Goal: Information Seeking & Learning: Check status

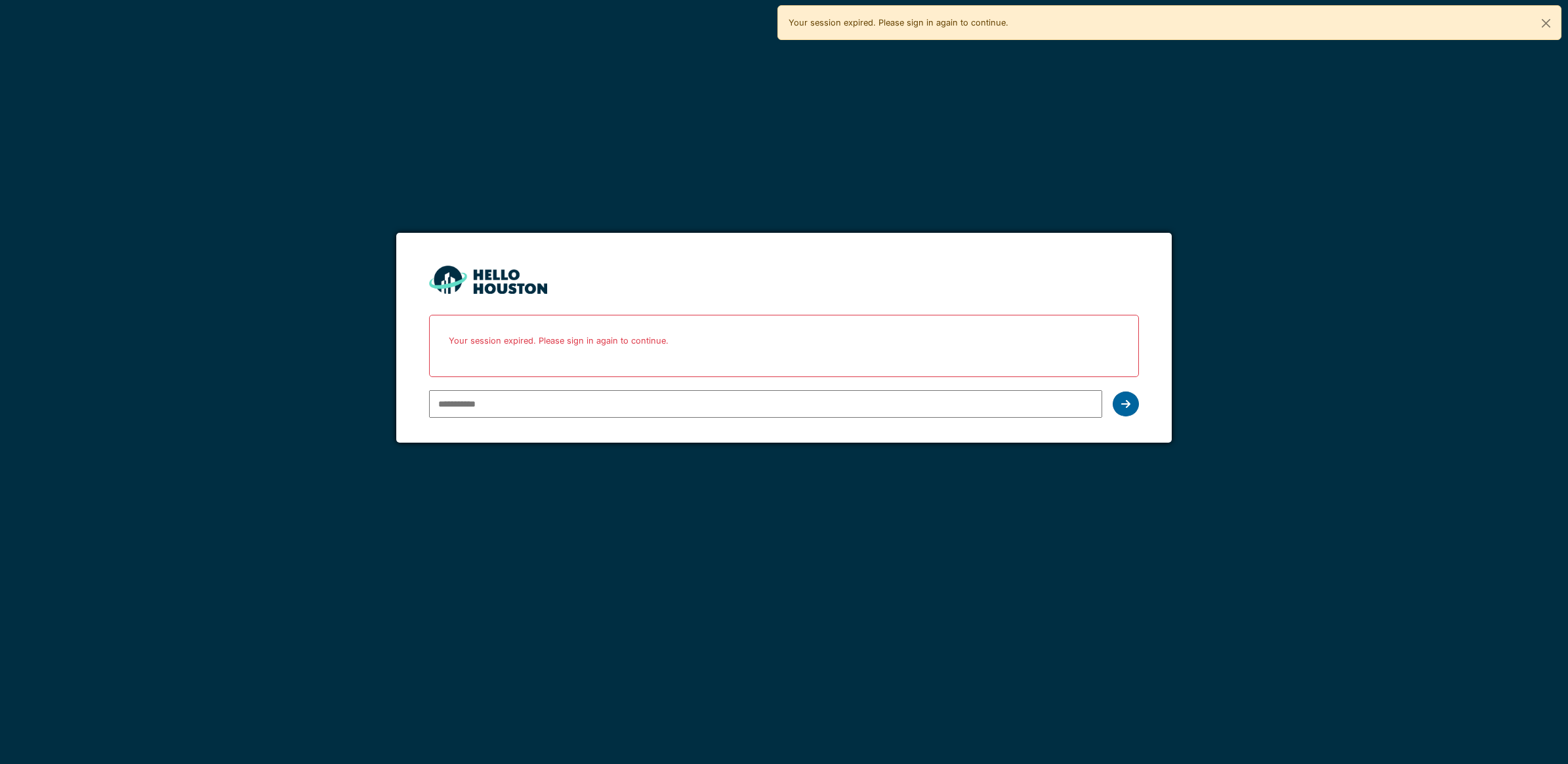
type input "**********"
click at [1122, 404] on icon at bounding box center [1125, 404] width 9 height 11
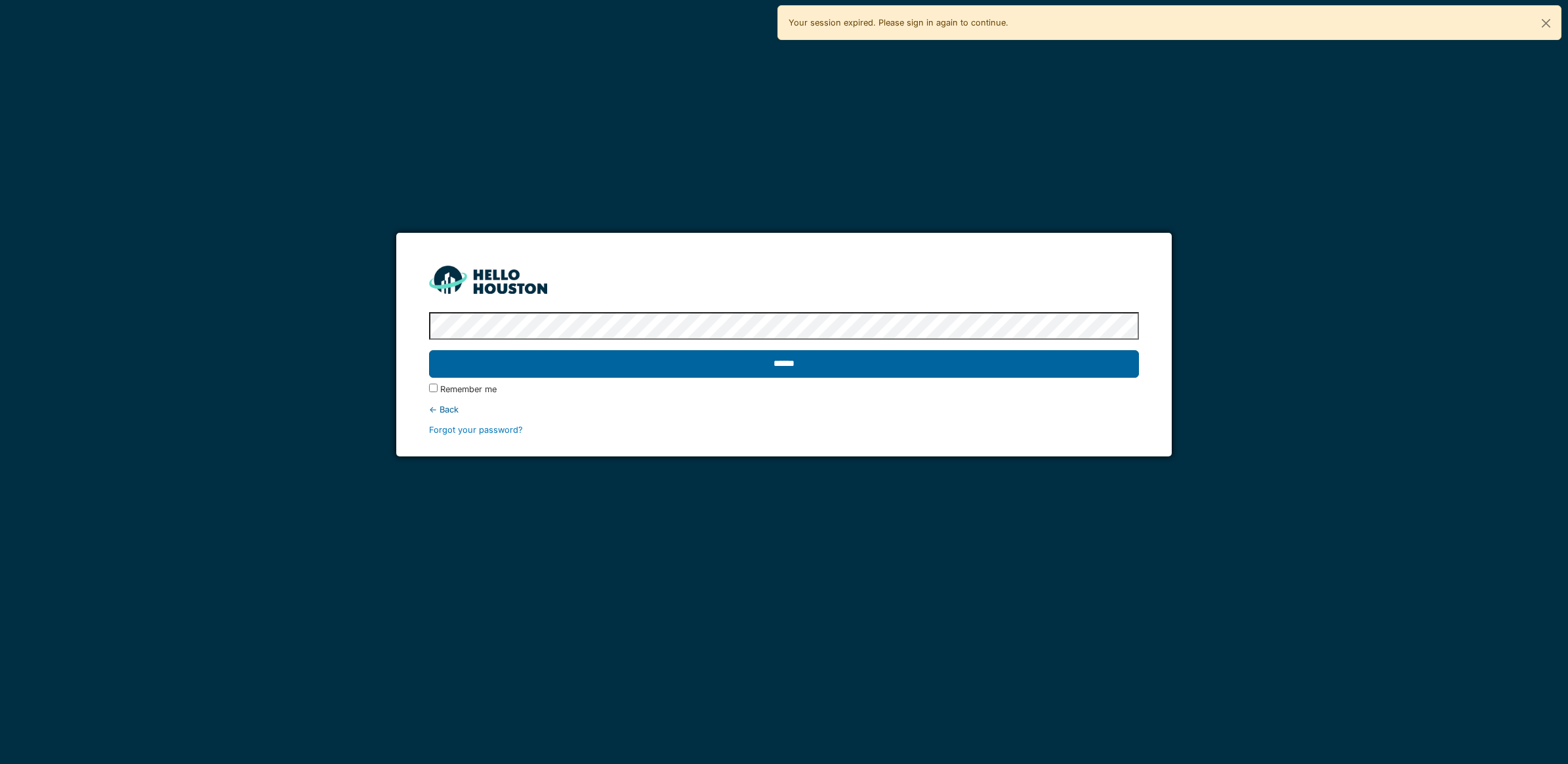
click at [661, 360] on input "******" at bounding box center [784, 364] width 709 height 27
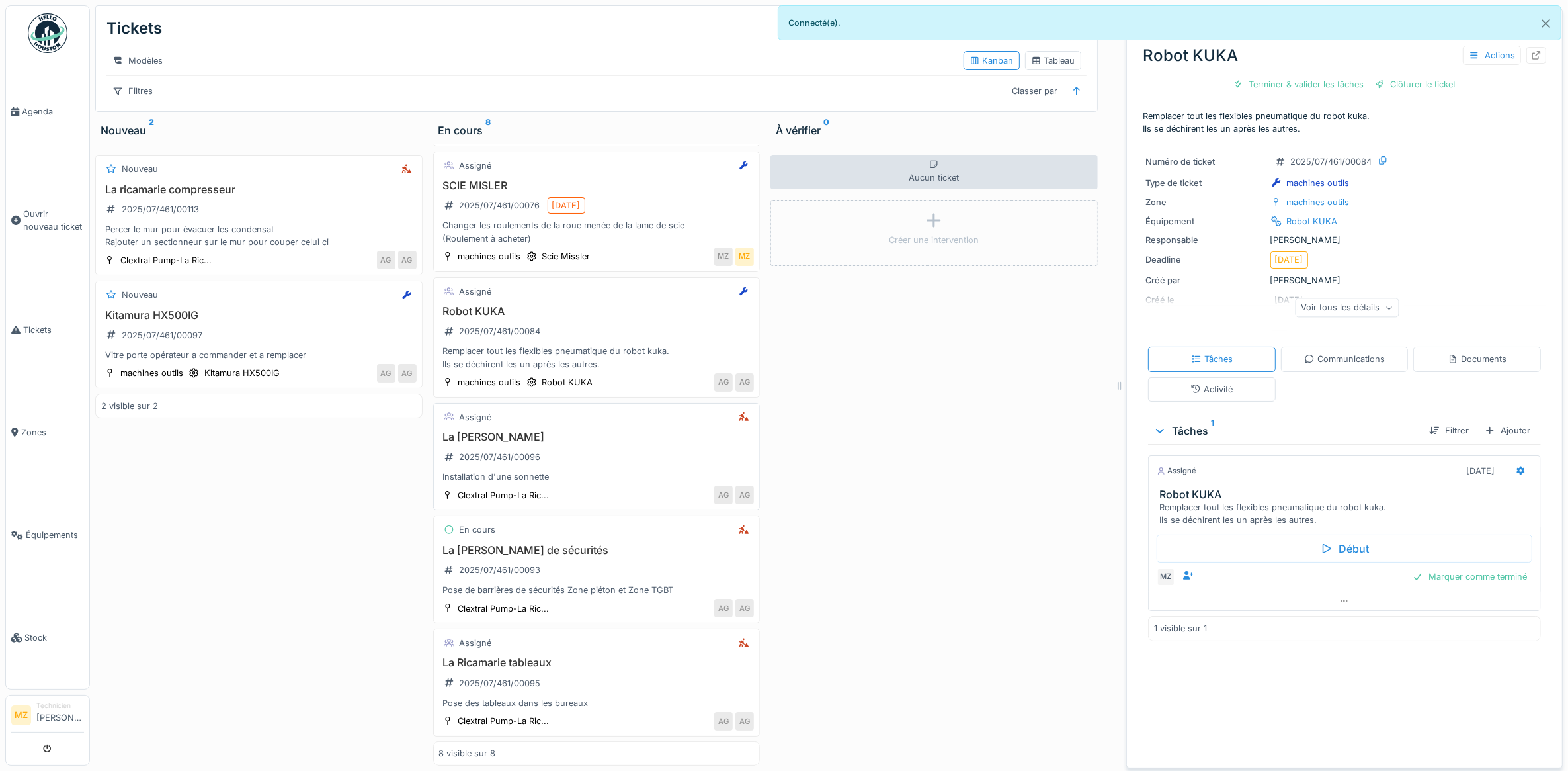
scroll to position [376, 0]
click at [608, 670] on div "La Ricamarie tableaux 2025/07/461/00095 Pose des tableaux dans les bureaux" at bounding box center [597, 682] width 315 height 53
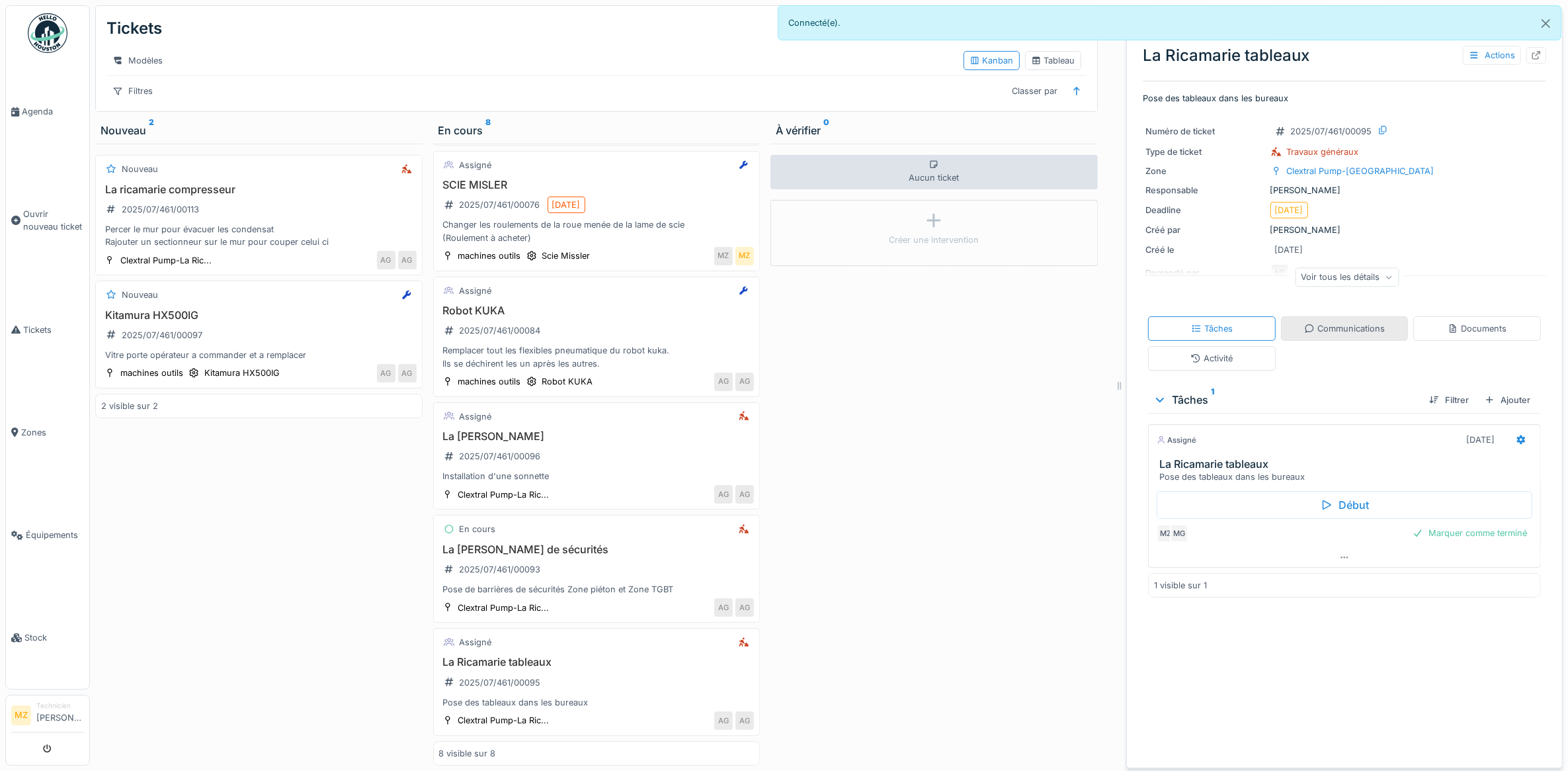
click at [1322, 332] on div "Communications" at bounding box center [1344, 328] width 81 height 12
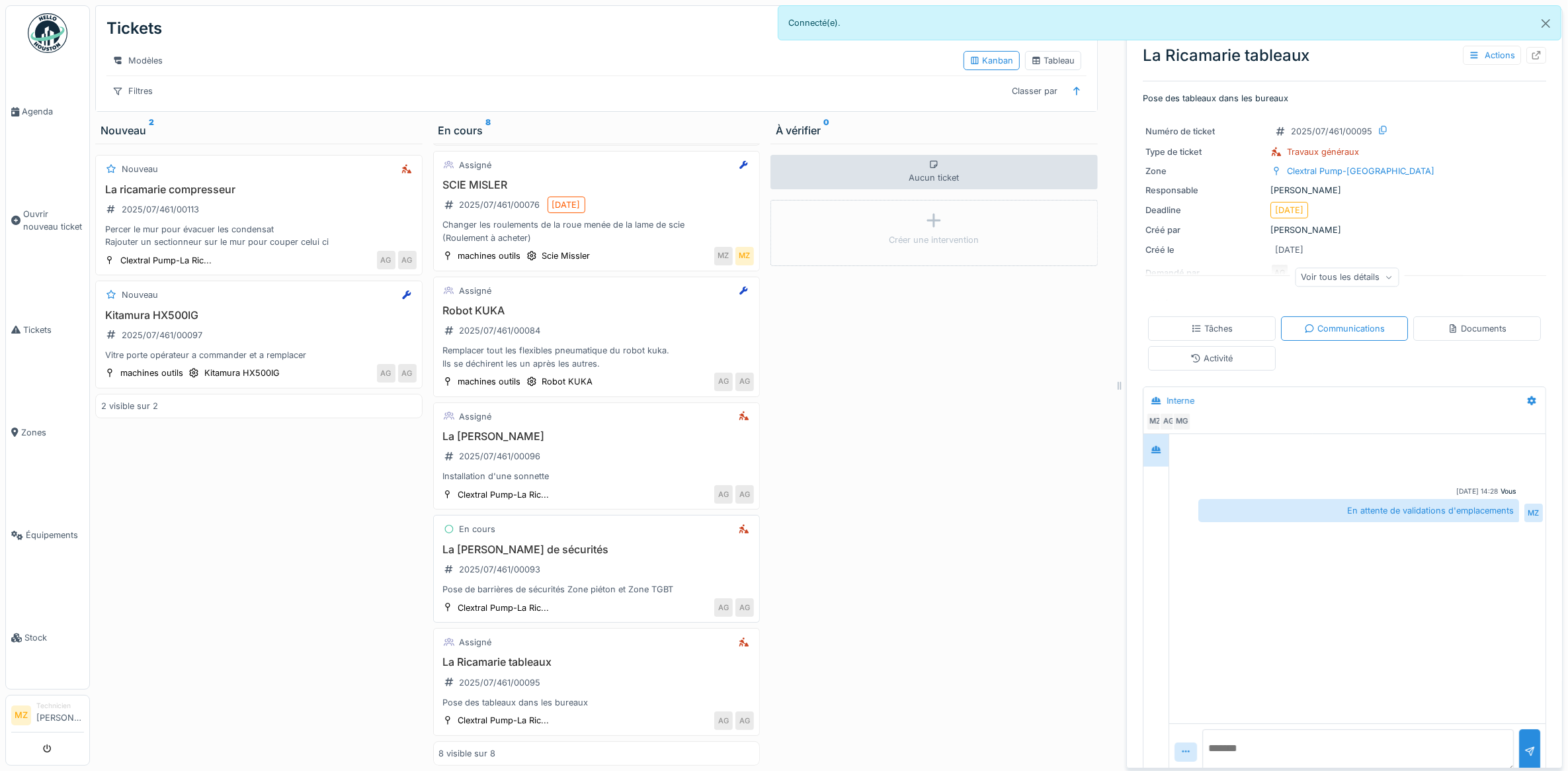
click at [620, 560] on div "La Ricamarie Barrières de sécurités 2025/07/461/00093 Pose de barrières de sécu…" at bounding box center [597, 570] width 315 height 53
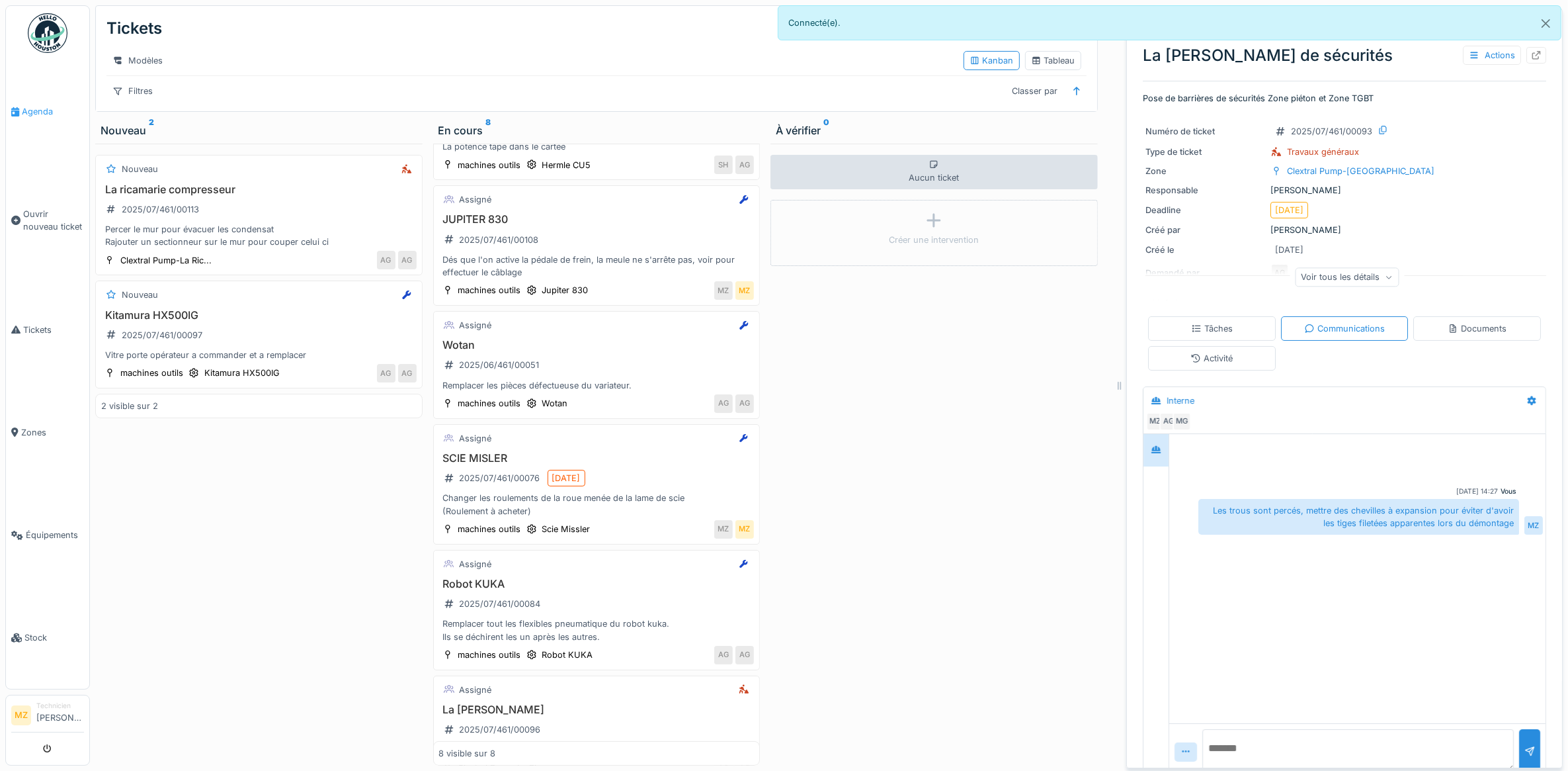
click at [22, 113] on span "Agenda" at bounding box center [53, 111] width 63 height 12
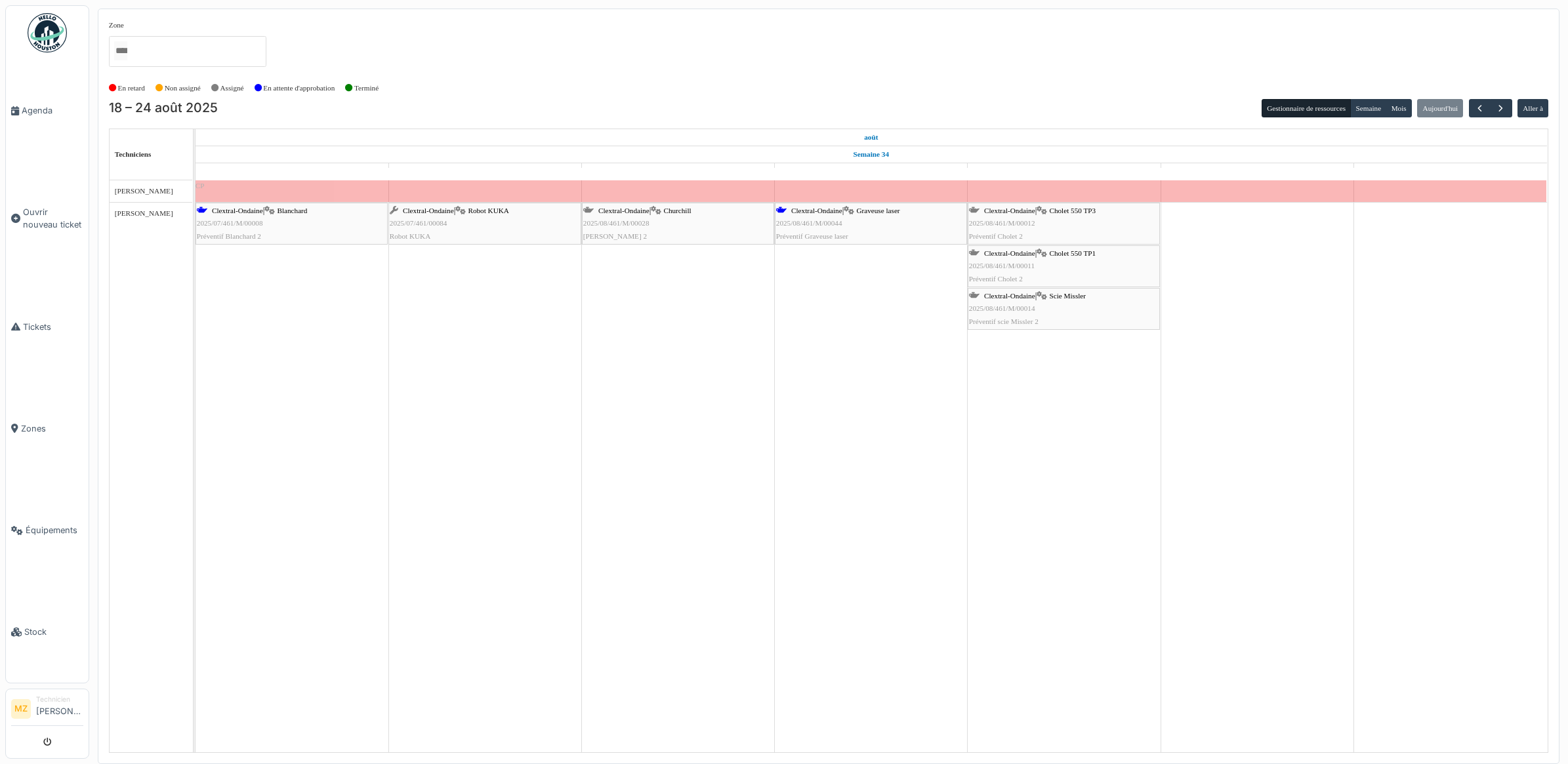
click at [1091, 306] on div "Clextral-Ondaine | Scie Missler 2025/08/461/M/00014 Préventif scie Missler 2" at bounding box center [1063, 308] width 190 height 38
click at [1092, 259] on div "Clextral-Ondaine | Cholet 550 TP1 2025/08/461/M/00011 Préventif Cholet 2" at bounding box center [1063, 266] width 190 height 38
click at [1070, 225] on div "Clextral-Ondaine | Cholet 550 TP3 2025/08/461/M/00012 Préventif Cholet 2" at bounding box center [1063, 223] width 190 height 38
click at [853, 358] on td at bounding box center [872, 466] width 193 height 572
click at [663, 233] on div "Clextral-Ondaine | Churchill 2025/08/461/M/00028 Préventif Churchill 2" at bounding box center [678, 223] width 190 height 38
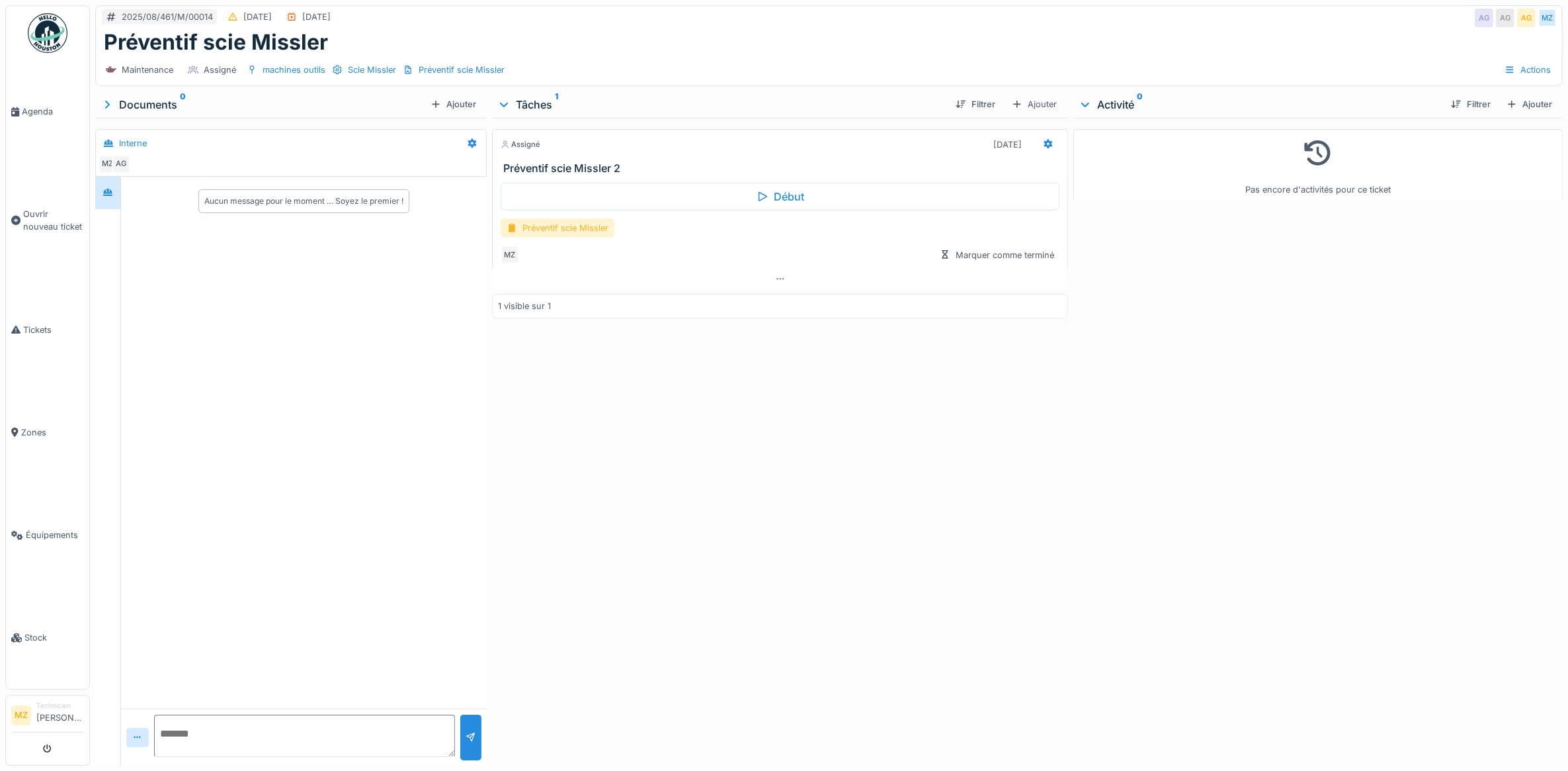
click at [608, 229] on div "Préventif scie Missler" at bounding box center [558, 228] width 113 height 19
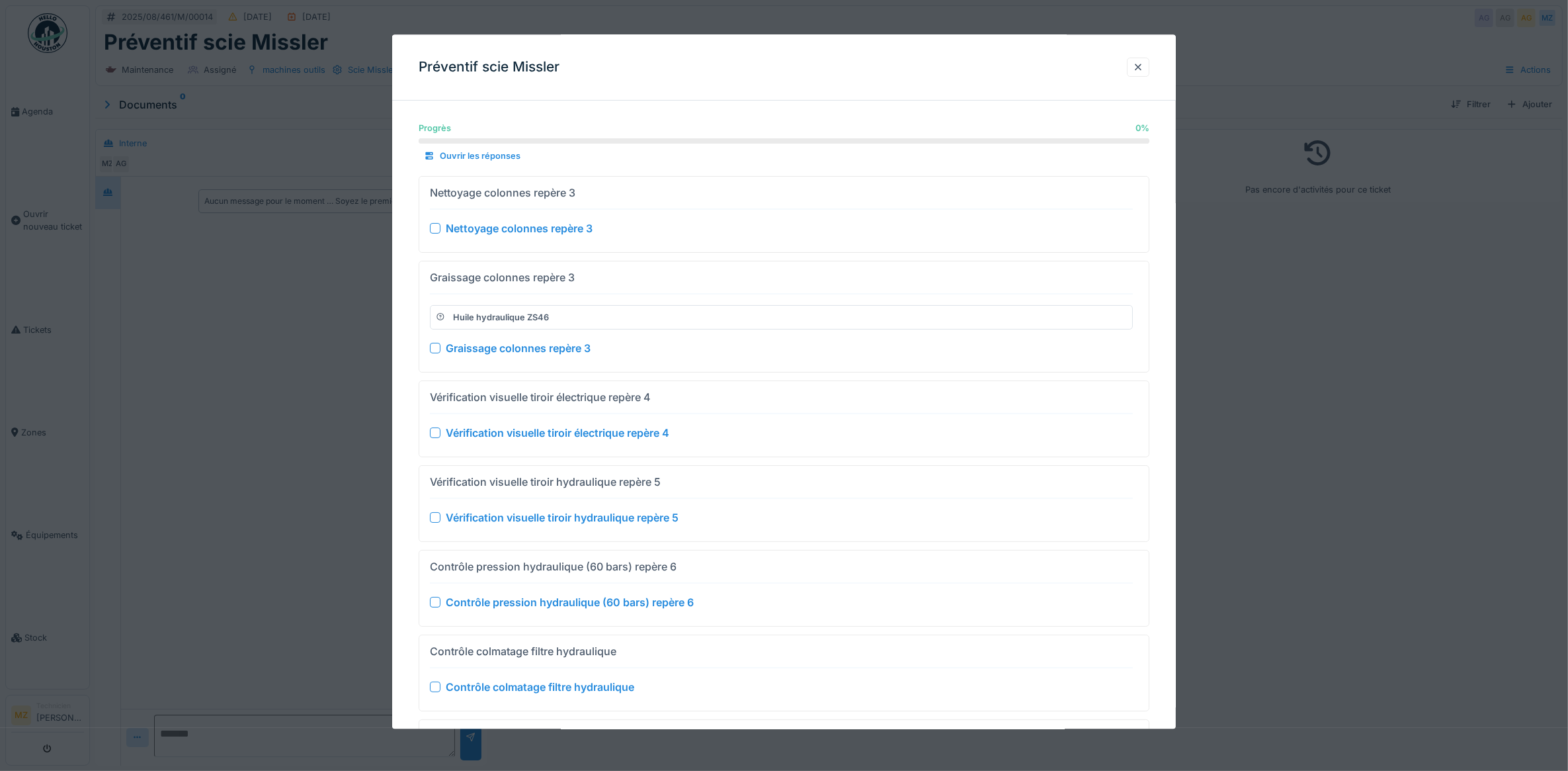
click at [1383, 310] on div at bounding box center [784, 386] width 1568 height 771
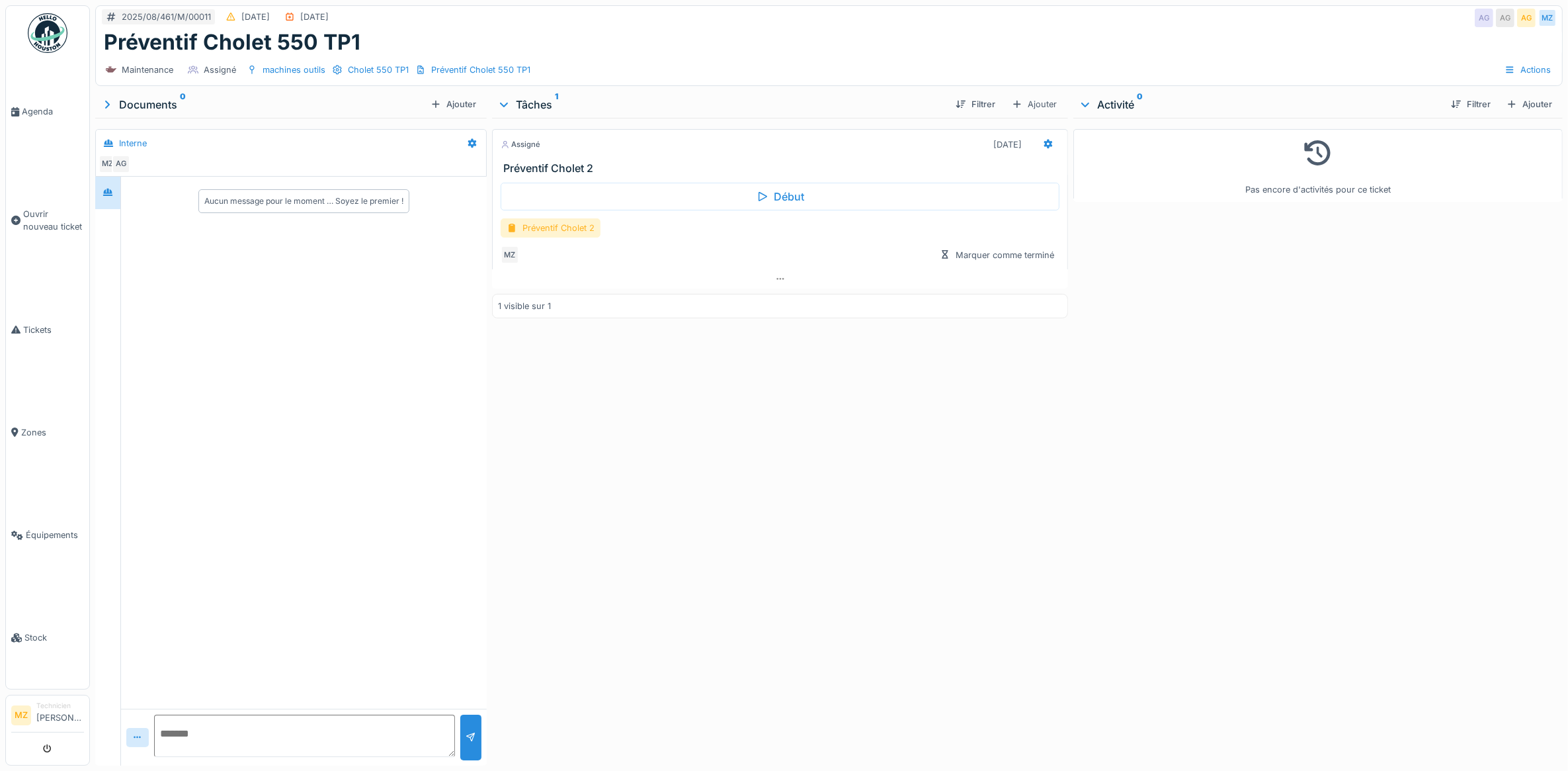
click at [561, 236] on div "Préventif Cholet 2" at bounding box center [550, 228] width 100 height 19
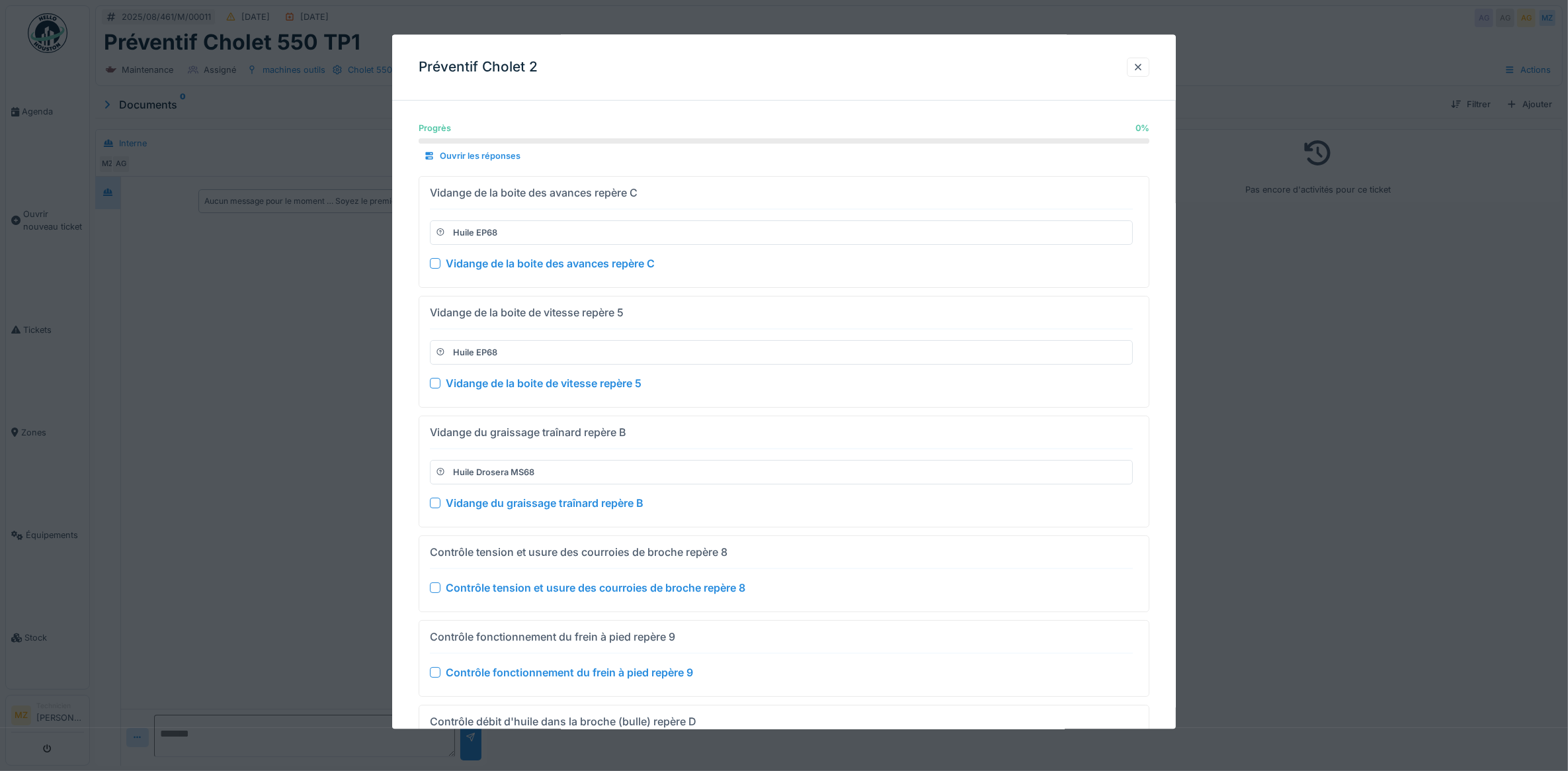
click at [1304, 372] on div at bounding box center [784, 386] width 1568 height 771
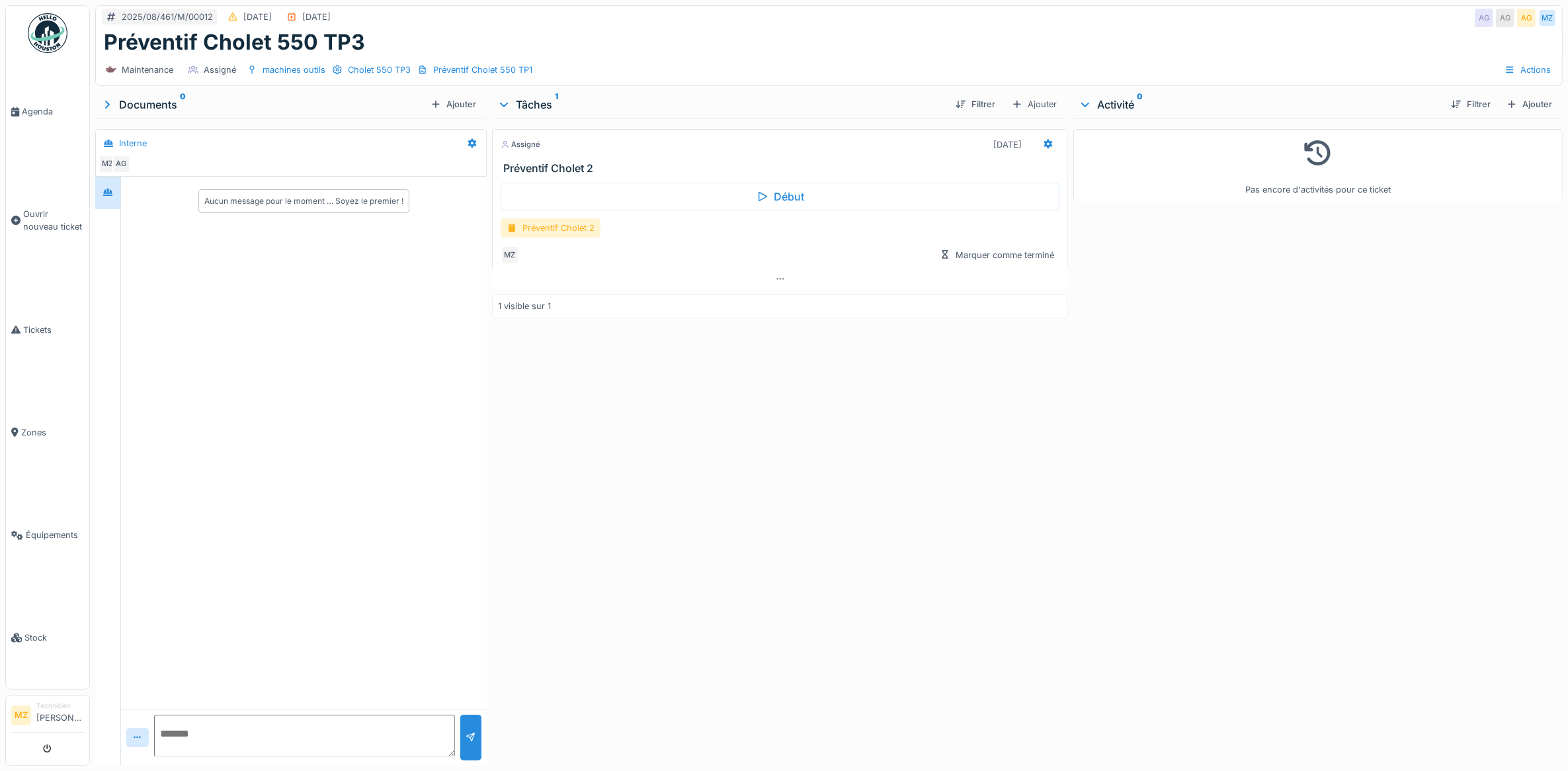
click at [567, 231] on div "Préventif Cholet 2" at bounding box center [550, 228] width 100 height 19
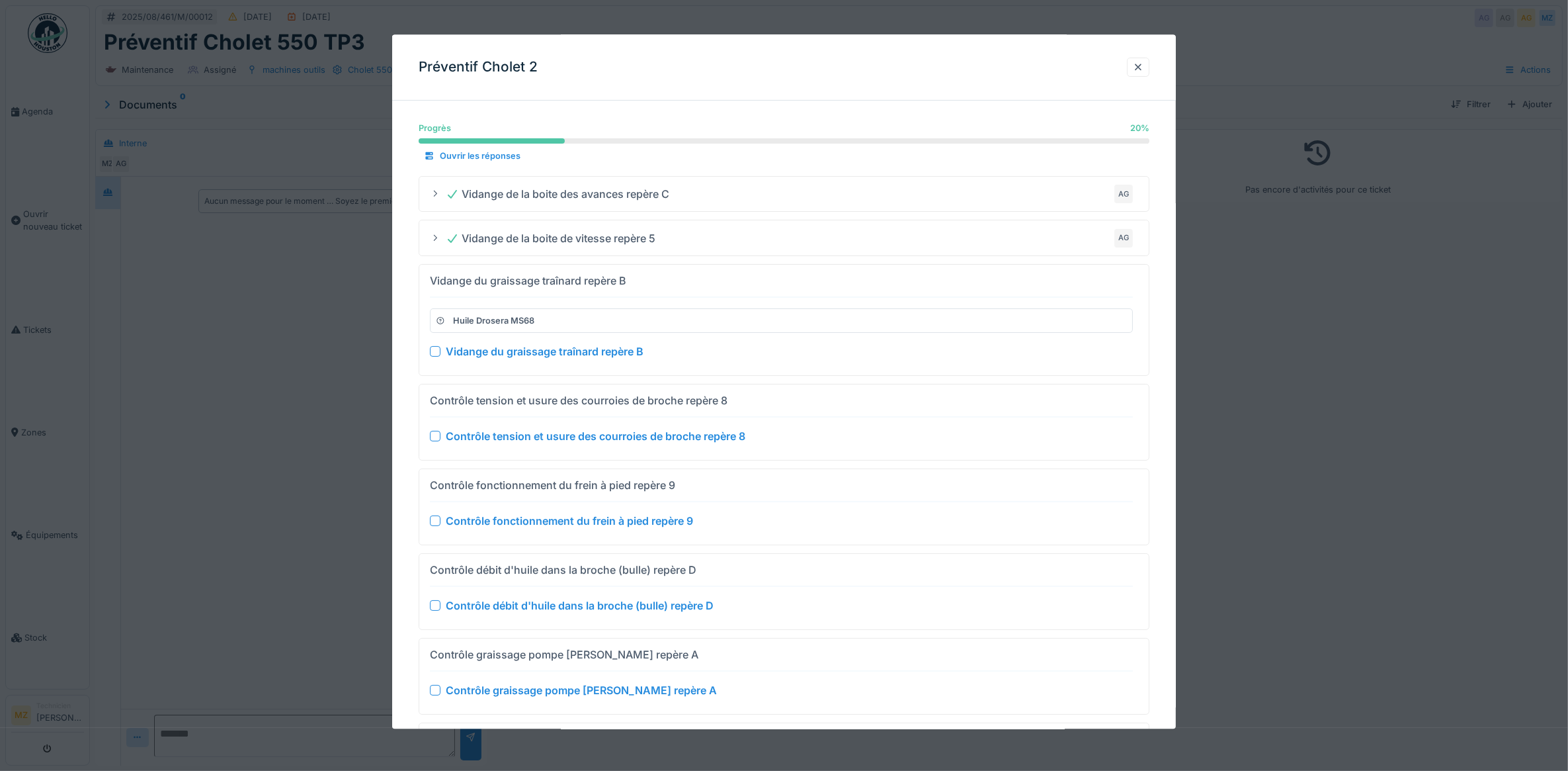
click at [1235, 273] on div at bounding box center [784, 386] width 1568 height 771
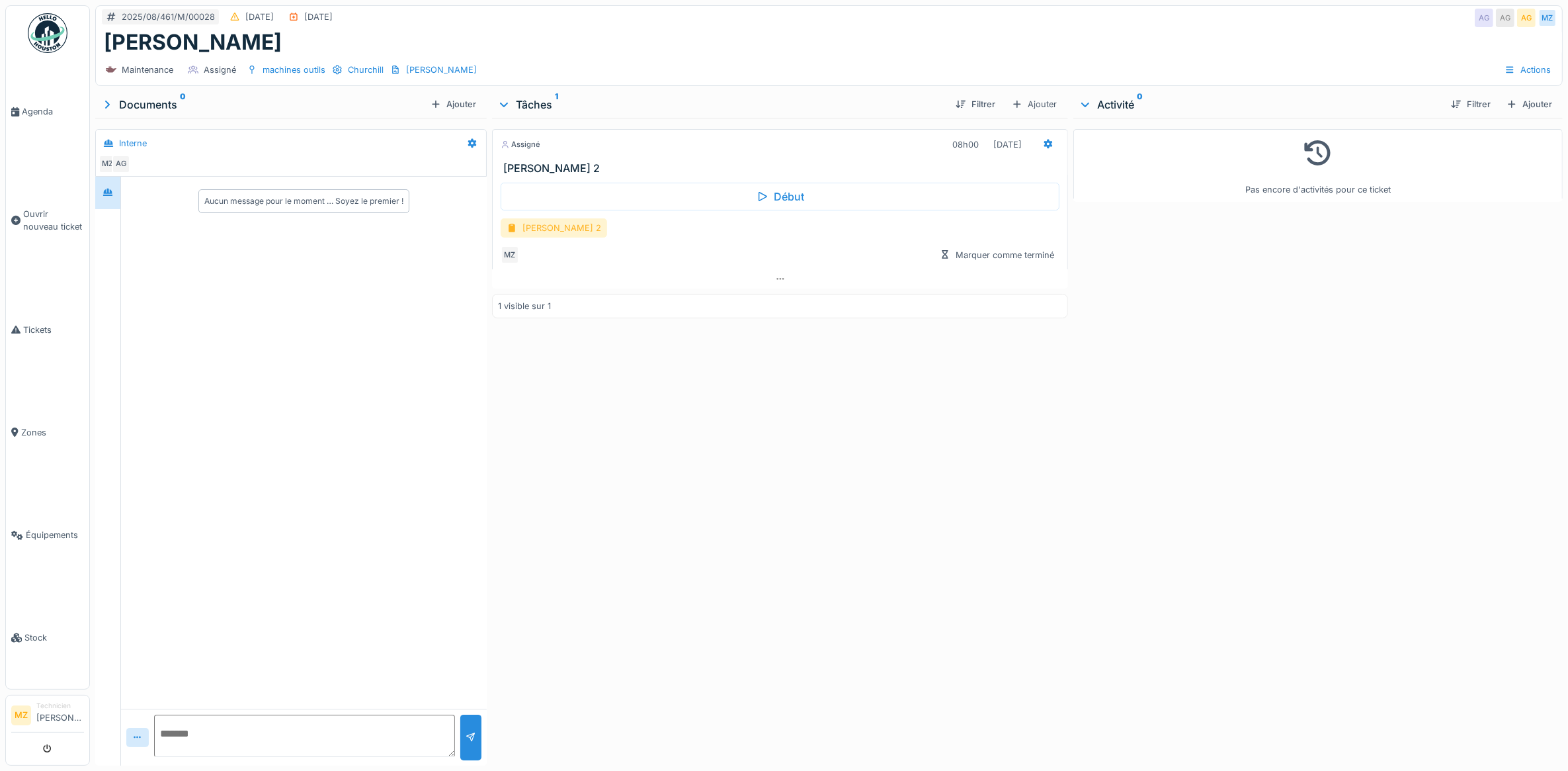
click at [592, 225] on div "[PERSON_NAME] 2" at bounding box center [554, 228] width 106 height 19
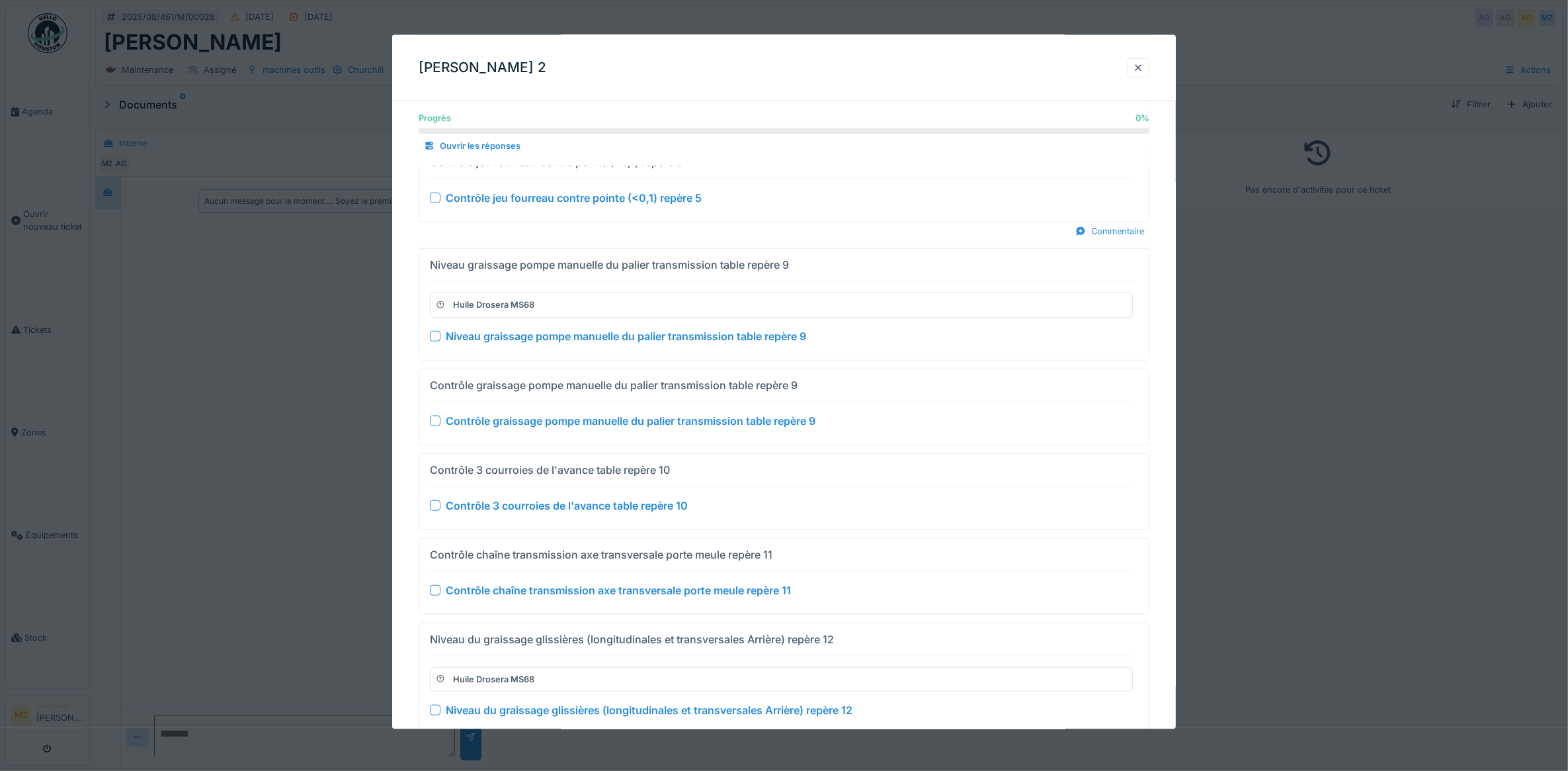
scroll to position [1406, 0]
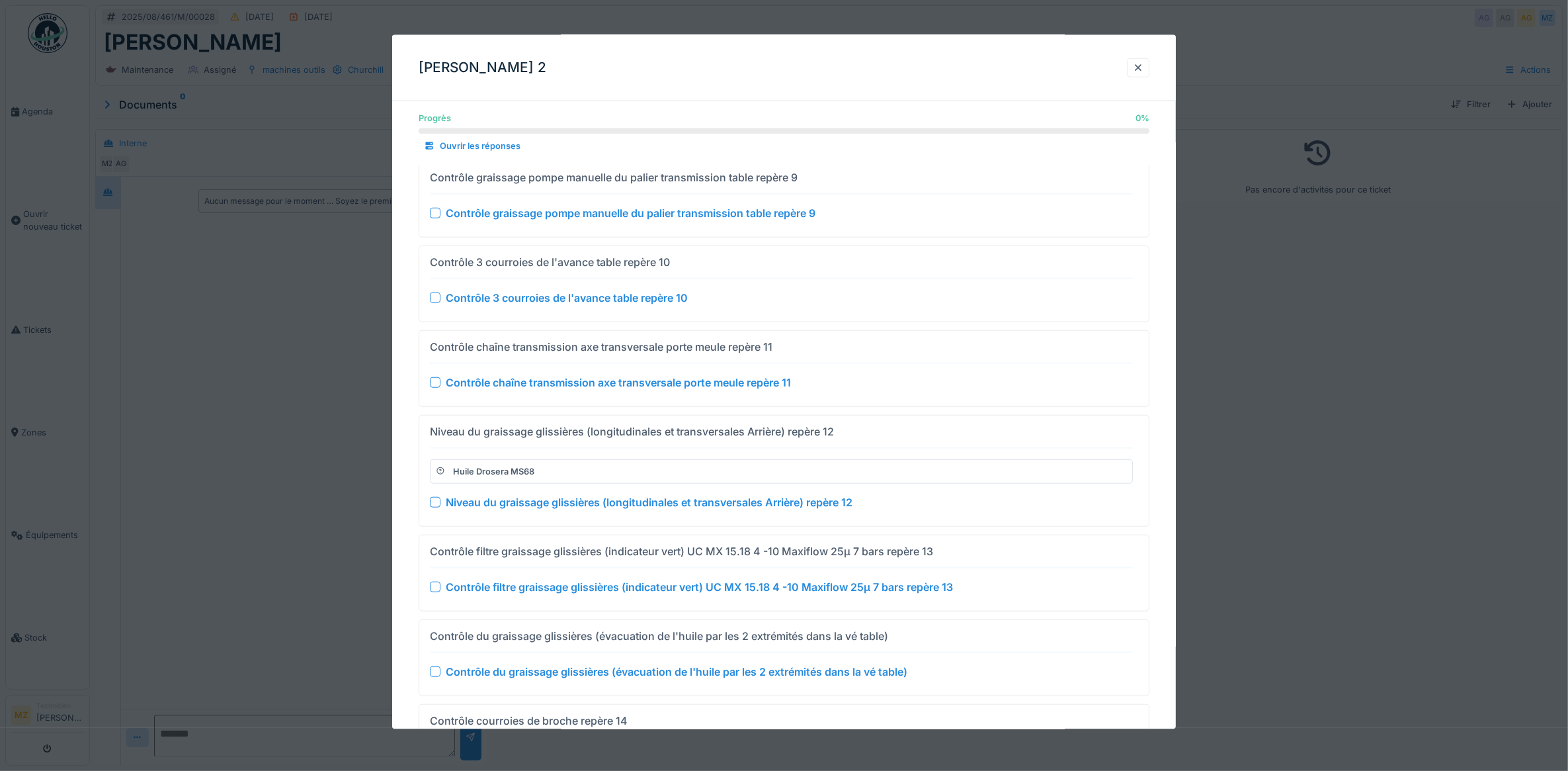
click at [311, 530] on div at bounding box center [784, 386] width 1568 height 771
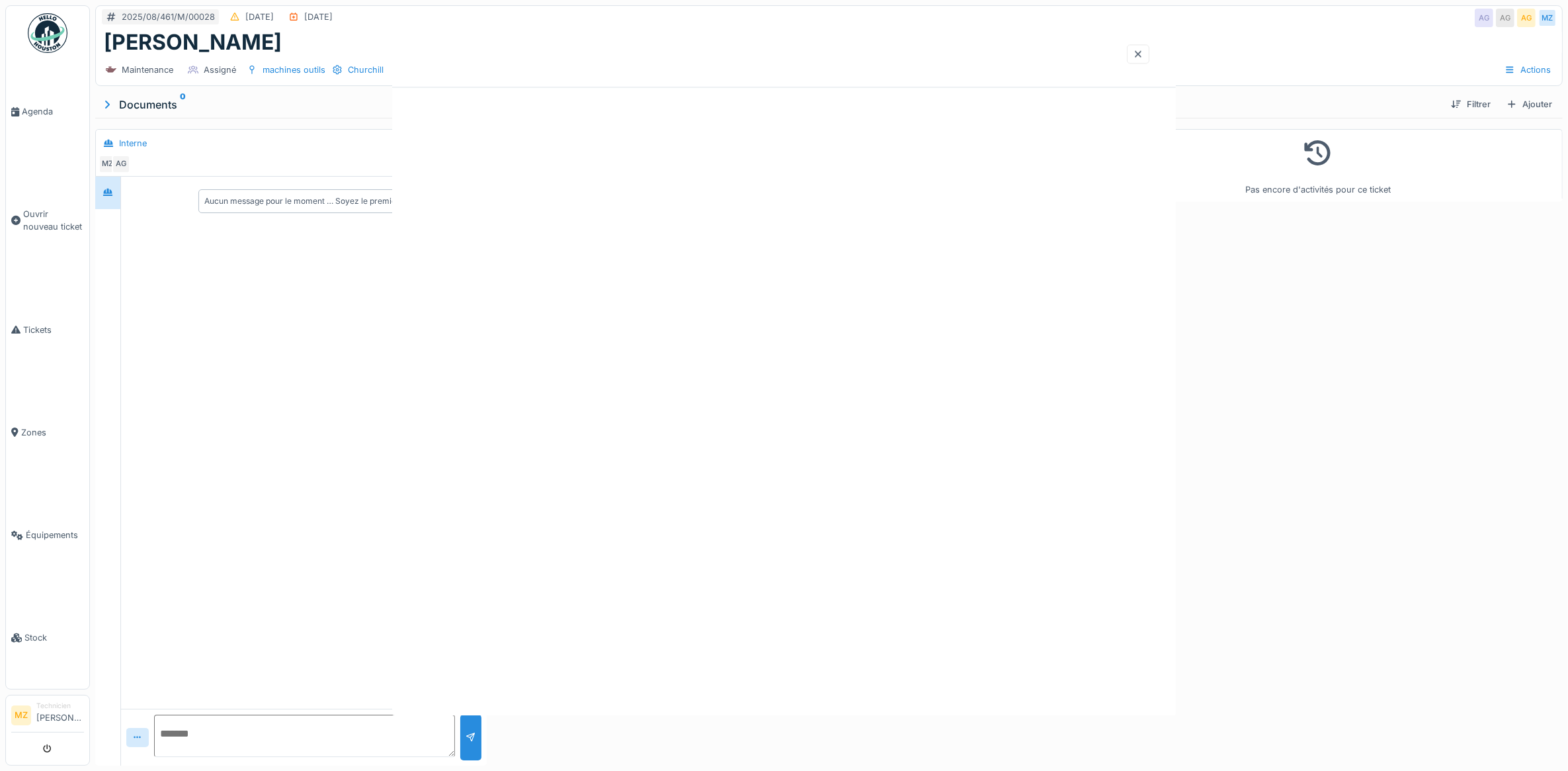
scroll to position [0, 0]
